Goal: Find specific page/section: Find specific page/section

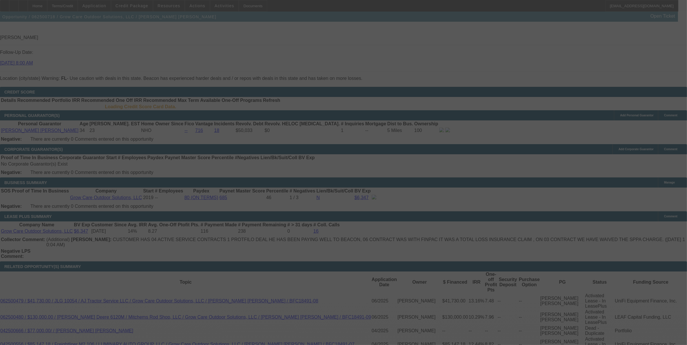
scroll to position [837, 0]
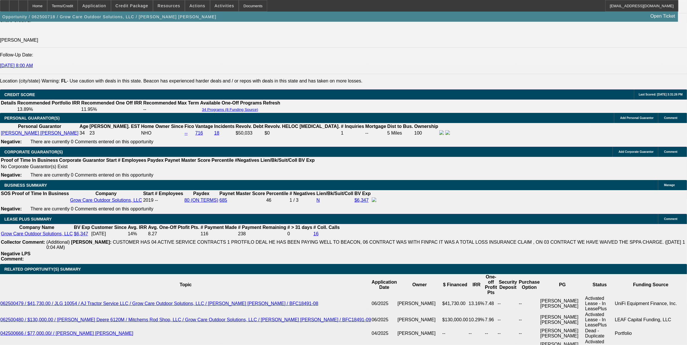
select select "0"
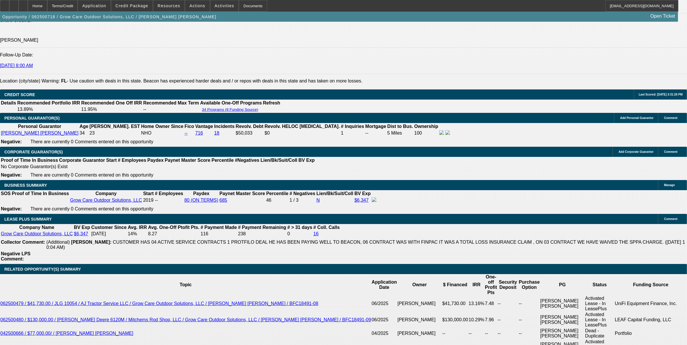
select select "0"
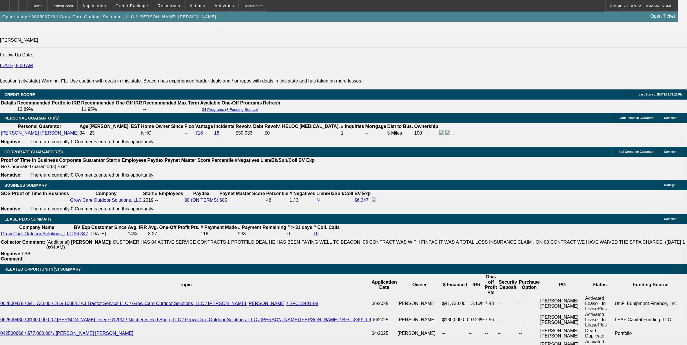
select select "0"
select select "1"
select select "6"
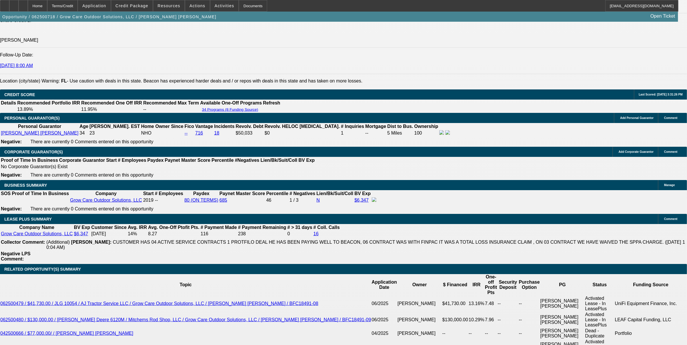
select select "1"
select select "6"
select select "1"
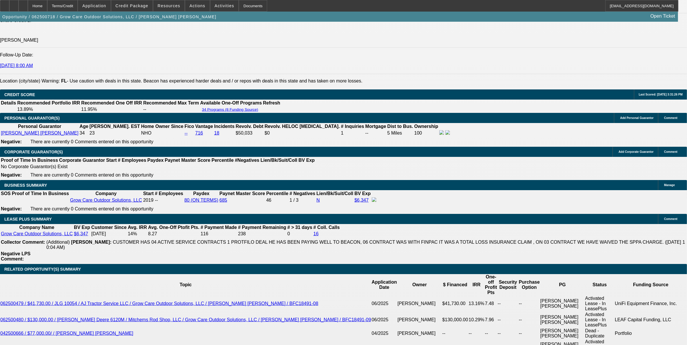
select select "6"
select select "1"
select select "6"
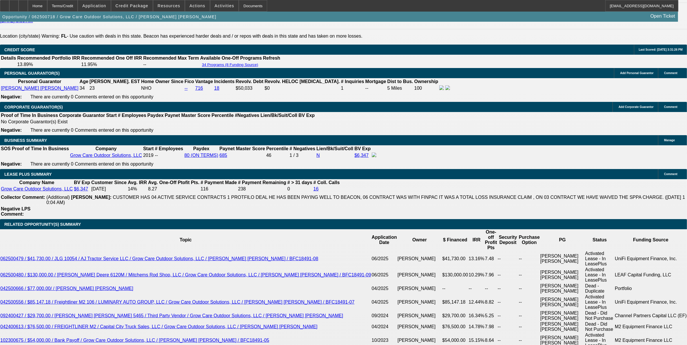
scroll to position [181, 0]
drag, startPoint x: 530, startPoint y: 118, endPoint x: 530, endPoint y: 129, distance: 11.3
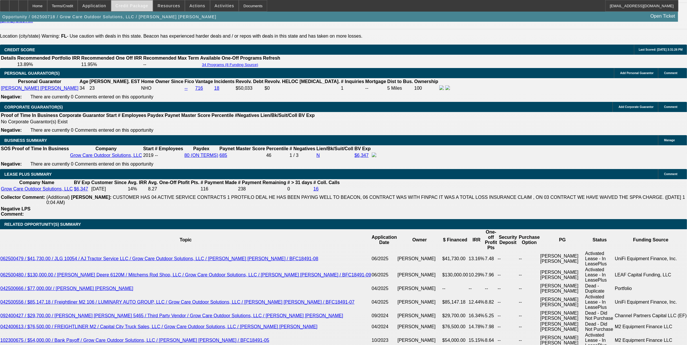
click at [147, 5] on span "Credit Package" at bounding box center [132, 5] width 33 height 5
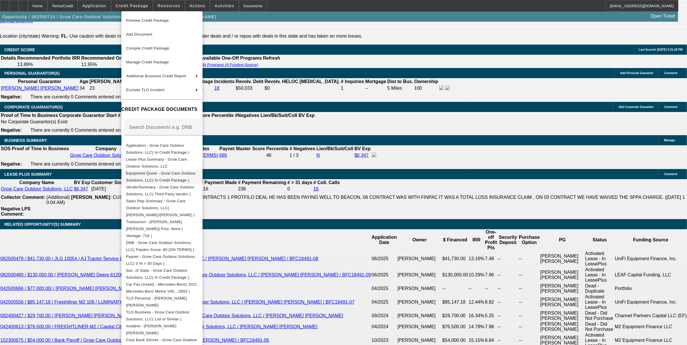
click at [154, 170] on button "Equipment Quote - Grow Care Outdoor Solutions, LLC( In Credit Package )" at bounding box center [161, 177] width 81 height 14
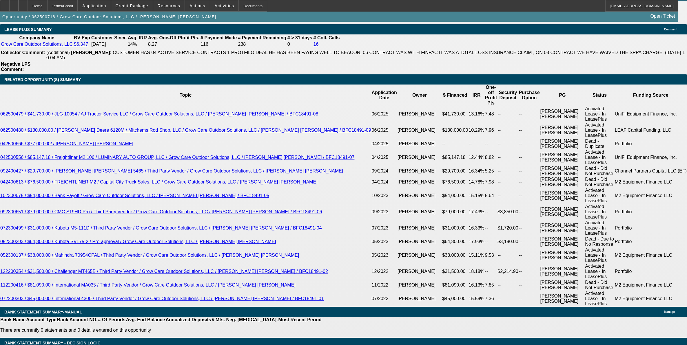
scroll to position [0, 0]
